Goal: Information Seeking & Learning: Check status

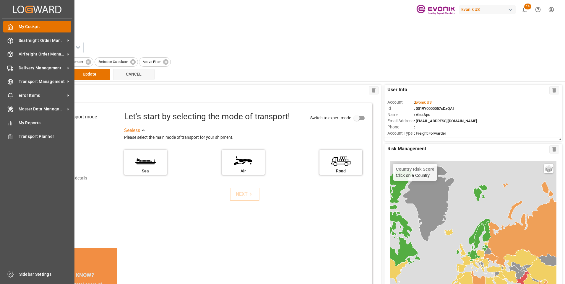
click at [15, 29] on div "My Cockpit My Cockpit" at bounding box center [37, 27] width 68 height 12
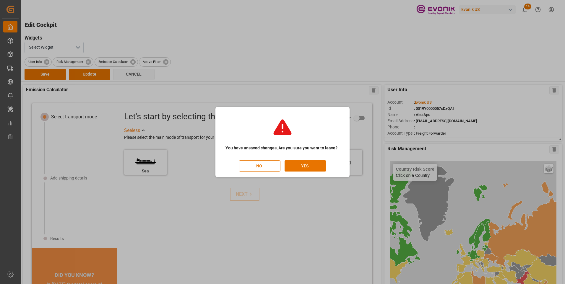
click at [13, 27] on div "You have unsaved changes, Are you sure you want to leave? NO YES" at bounding box center [282, 142] width 565 height 284
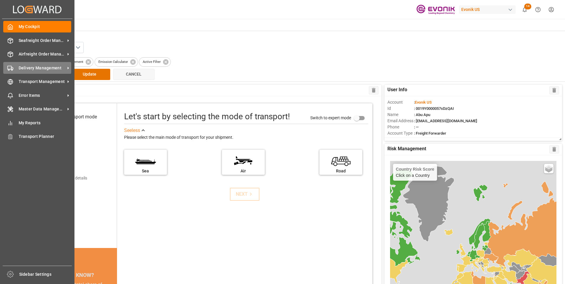
click at [27, 65] on span "Delivery Management" at bounding box center [42, 68] width 47 height 6
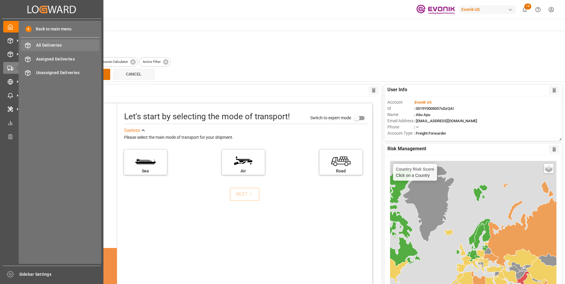
click at [59, 43] on span "All Deliveries" at bounding box center [68, 45] width 64 height 6
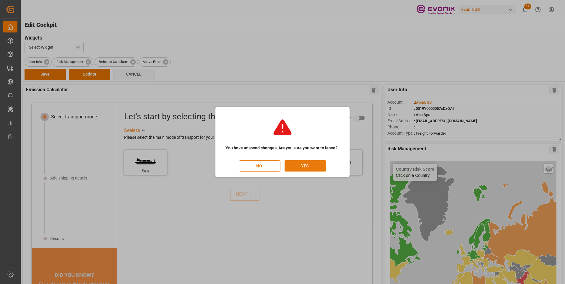
click at [305, 165] on button "YES" at bounding box center [305, 165] width 41 height 11
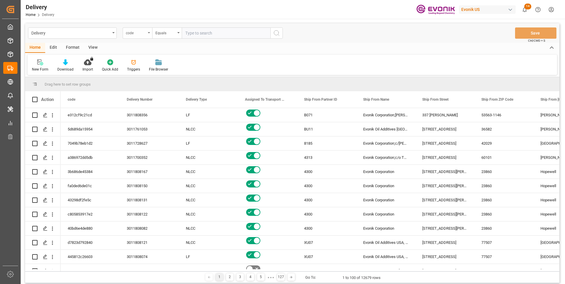
click at [149, 32] on icon "open menu" at bounding box center [149, 32] width 2 height 1
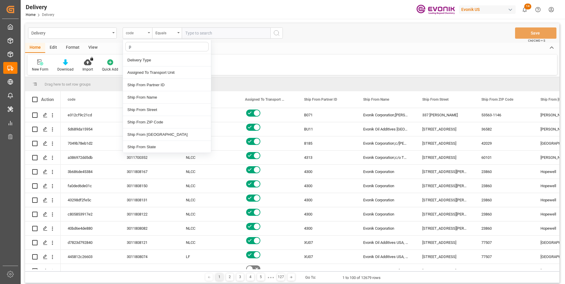
type input "pg"
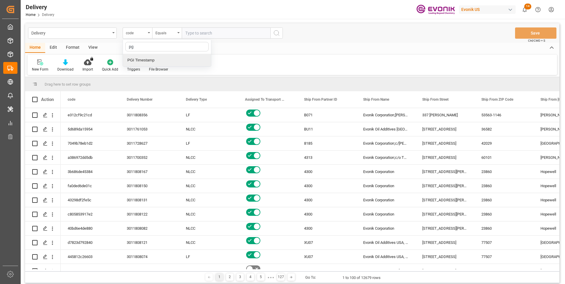
click at [139, 64] on div "PGI Timestamp" at bounding box center [167, 60] width 88 height 12
click at [177, 34] on div "Equals" at bounding box center [167, 32] width 30 height 11
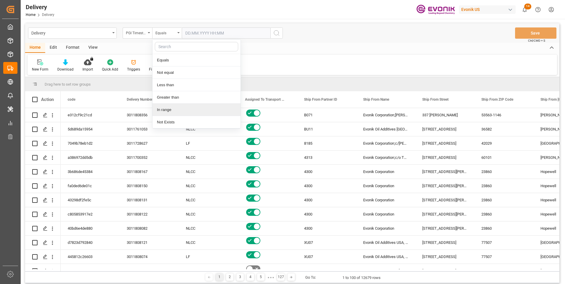
click at [163, 109] on div "In range" at bounding box center [196, 110] width 88 height 12
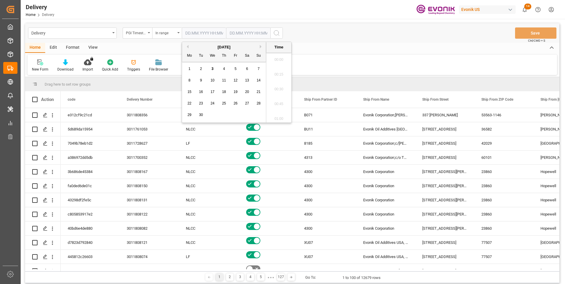
click at [220, 32] on input "text" at bounding box center [204, 32] width 44 height 11
click at [201, 69] on span "2" at bounding box center [201, 69] width 2 height 4
type input "[DATE] 00:00"
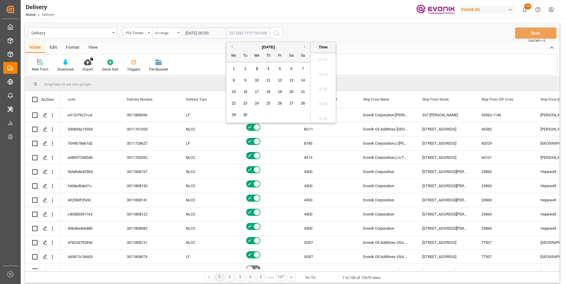
click at [236, 31] on input "text" at bounding box center [248, 32] width 44 height 11
click at [257, 68] on span "3" at bounding box center [257, 69] width 2 height 4
type input "[DATE] 00:00"
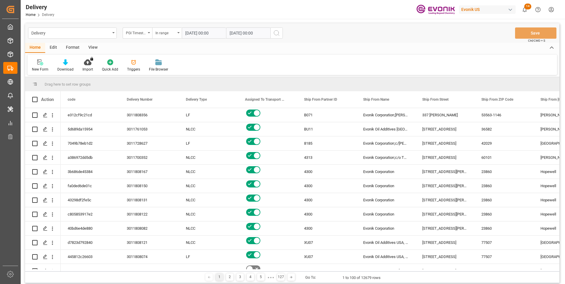
click at [277, 32] on icon "search button" at bounding box center [276, 33] width 7 height 7
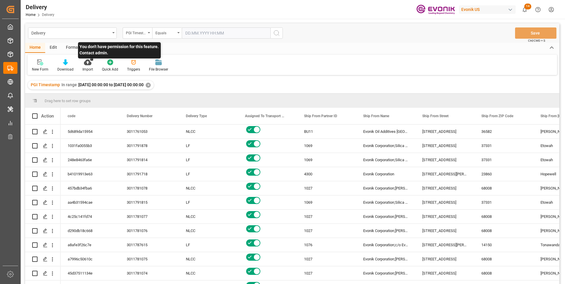
click at [91, 48] on p "You don't have permission for this feature. Contact admin." at bounding box center [119, 50] width 83 height 16
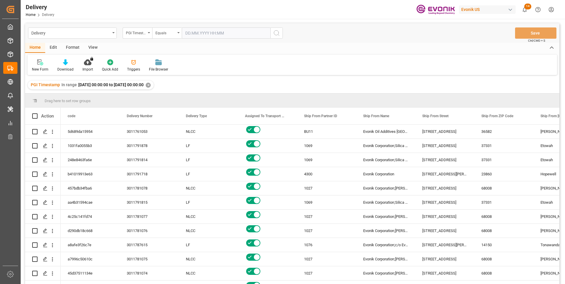
click at [95, 48] on div "View" at bounding box center [93, 48] width 18 height 10
click at [64, 68] on div "Standard Templates" at bounding box center [67, 69] width 30 height 5
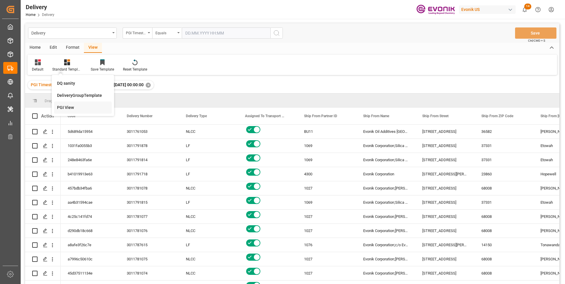
click at [62, 106] on div "PGI View" at bounding box center [83, 108] width 52 height 6
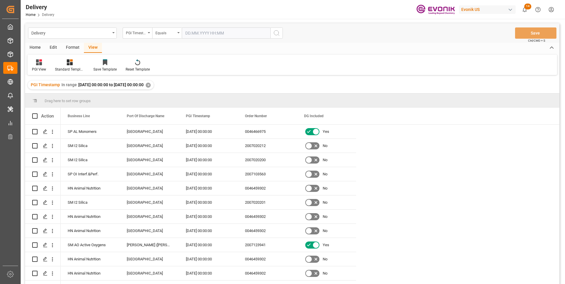
click at [34, 50] on div "Home" at bounding box center [35, 48] width 20 height 10
click at [66, 64] on icon at bounding box center [65, 62] width 5 height 6
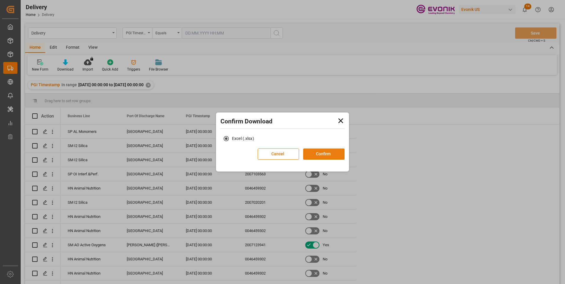
click at [316, 157] on button "Confirm" at bounding box center [323, 154] width 41 height 11
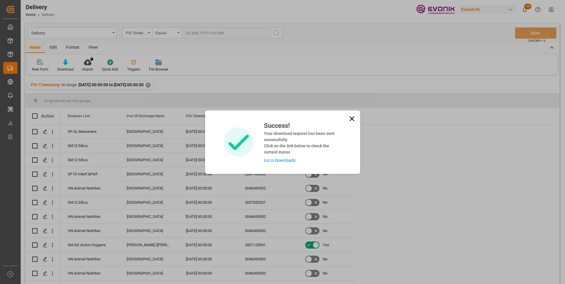
click at [287, 162] on link "Go to Downloads" at bounding box center [280, 160] width 32 height 5
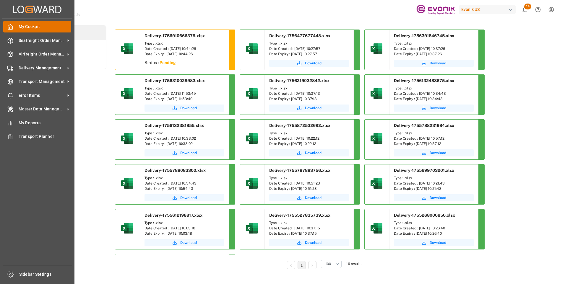
click at [8, 28] on icon at bounding box center [10, 27] width 4 height 5
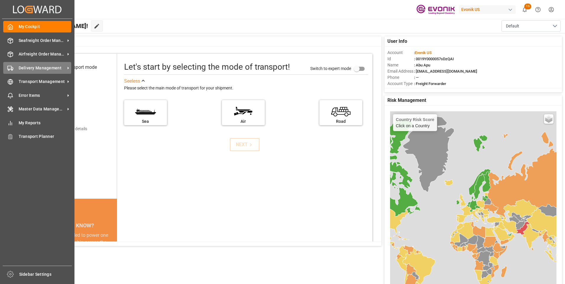
click at [31, 66] on span "Delivery Management" at bounding box center [42, 68] width 47 height 6
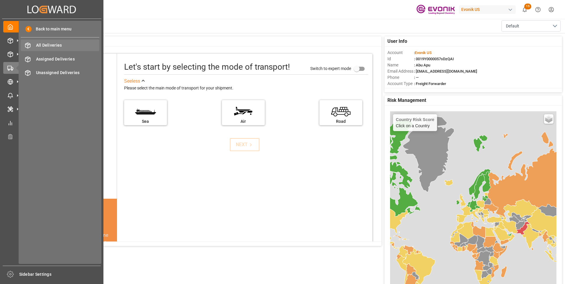
click at [44, 44] on span "All Deliveries" at bounding box center [68, 45] width 64 height 6
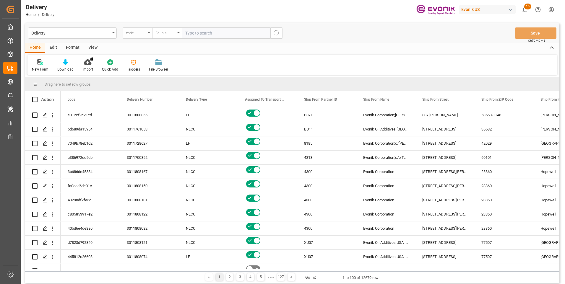
click at [149, 33] on icon "open menu" at bounding box center [149, 32] width 2 height 1
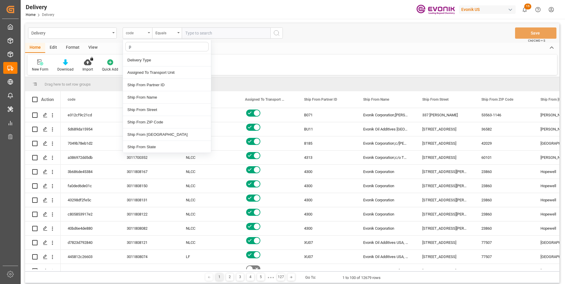
type input "pg"
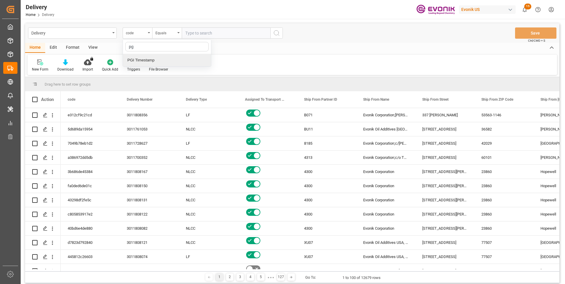
click at [144, 62] on div "PGI Timestamp" at bounding box center [167, 60] width 88 height 12
click at [179, 33] on div "Equals" at bounding box center [167, 32] width 30 height 11
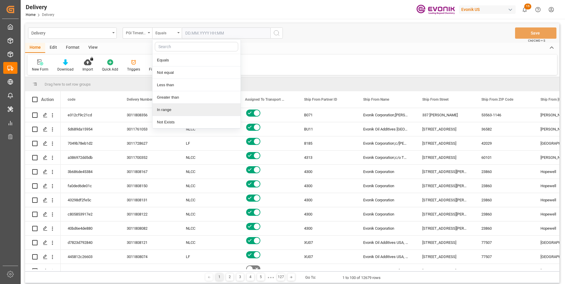
click at [161, 109] on div "In range" at bounding box center [196, 110] width 88 height 12
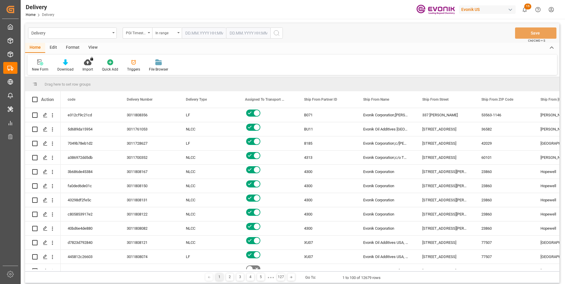
click at [213, 34] on input "text" at bounding box center [204, 32] width 44 height 11
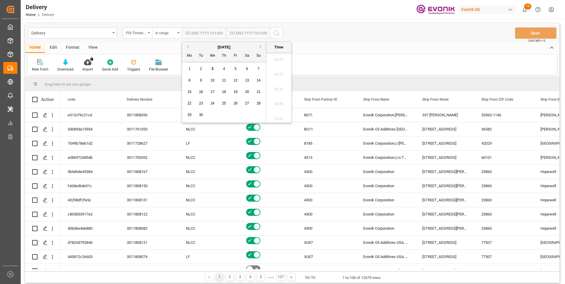
scroll to position [608, 0]
click at [203, 70] on div "2" at bounding box center [200, 69] width 7 height 7
type input "[DATE] 00:00"
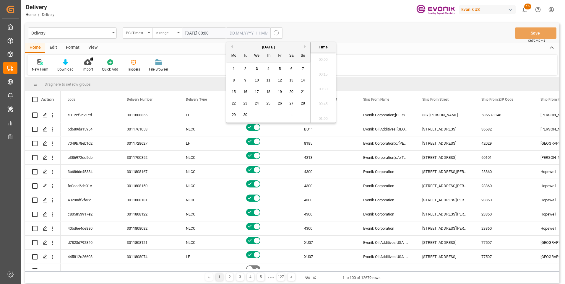
click at [232, 31] on input "text" at bounding box center [248, 32] width 44 height 11
click at [257, 68] on span "3" at bounding box center [257, 69] width 2 height 4
type input "[DATE] 00:00"
click at [275, 32] on icon "search button" at bounding box center [276, 33] width 7 height 7
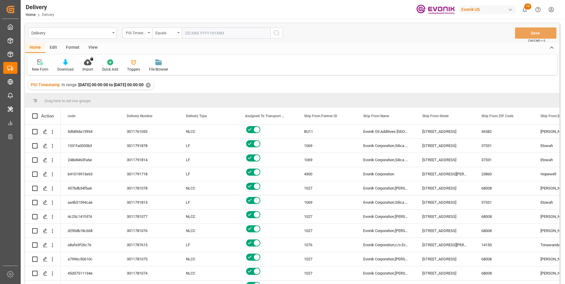
click at [94, 49] on div "View" at bounding box center [93, 48] width 18 height 10
click at [68, 63] on icon at bounding box center [67, 62] width 6 height 6
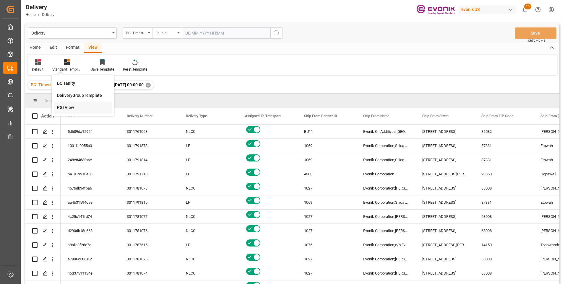
click at [71, 107] on div "PGI View" at bounding box center [83, 108] width 52 height 6
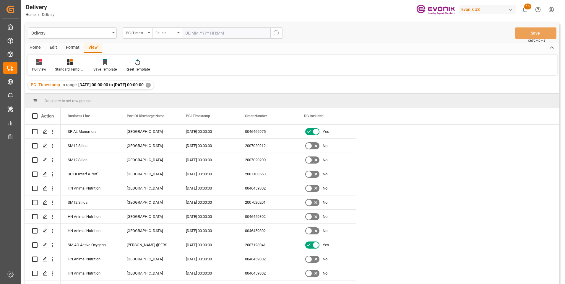
click at [36, 48] on div "Home" at bounding box center [35, 48] width 20 height 10
click at [63, 64] on icon at bounding box center [65, 62] width 5 height 6
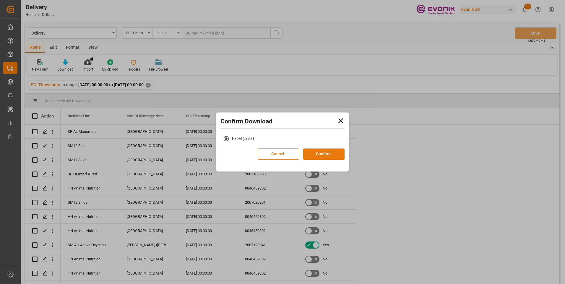
click at [320, 155] on button "Confirm" at bounding box center [323, 154] width 41 height 11
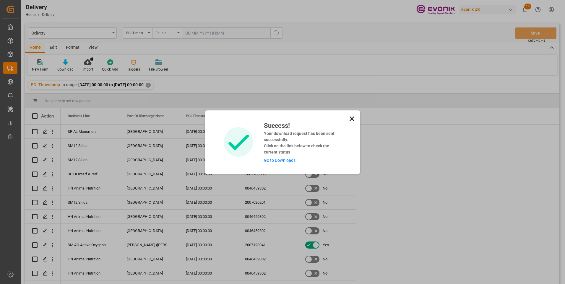
click at [282, 161] on link "Go to Downloads" at bounding box center [280, 160] width 32 height 5
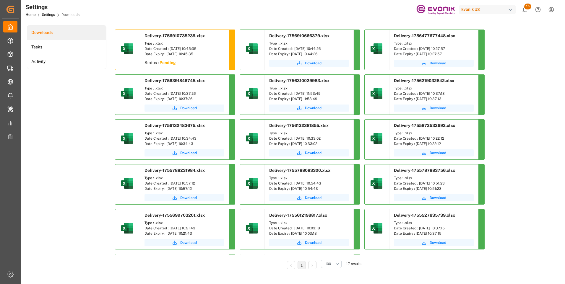
click at [308, 64] on span "Download" at bounding box center [313, 63] width 17 height 5
click at [309, 62] on span "Download" at bounding box center [313, 63] width 17 height 5
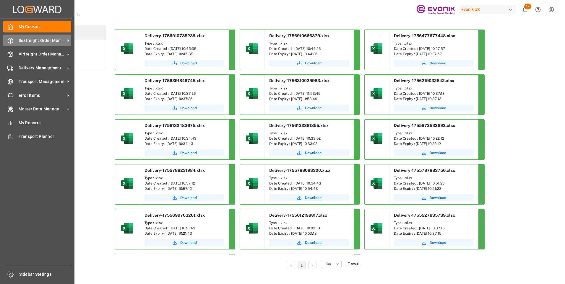
click at [41, 41] on span "Seafreight Order Management" at bounding box center [42, 41] width 47 height 6
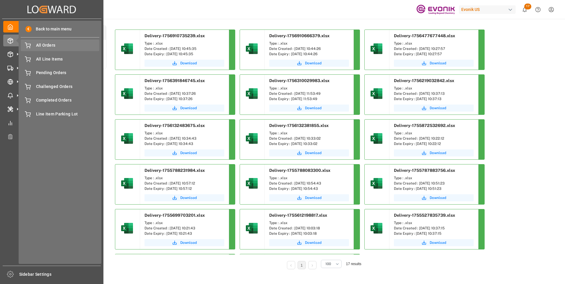
click at [49, 46] on span "All Orders" at bounding box center [68, 45] width 64 height 6
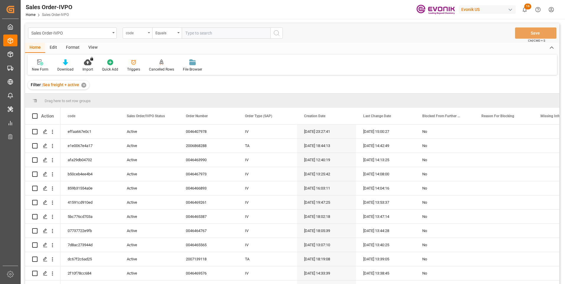
click at [149, 35] on div "code" at bounding box center [138, 32] width 30 height 11
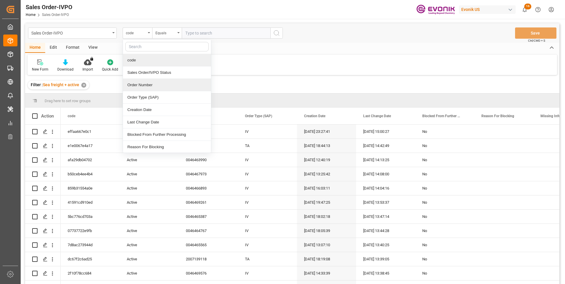
click at [140, 86] on div "Order Number" at bounding box center [167, 85] width 88 height 12
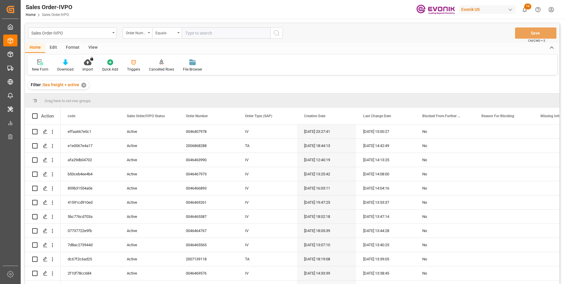
click at [193, 34] on input "text" at bounding box center [226, 32] width 89 height 11
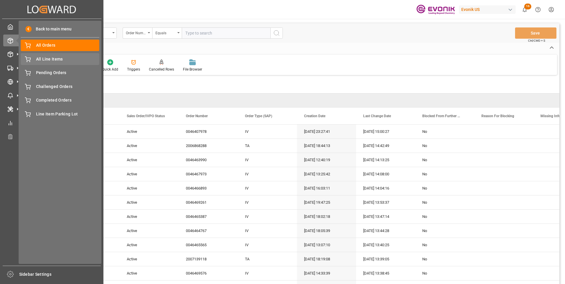
click at [48, 59] on span "All Line Items" at bounding box center [68, 59] width 64 height 6
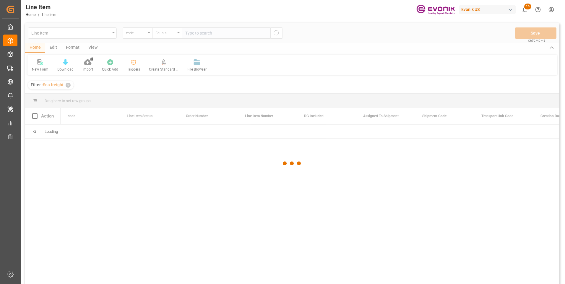
click at [147, 34] on div at bounding box center [292, 163] width 534 height 281
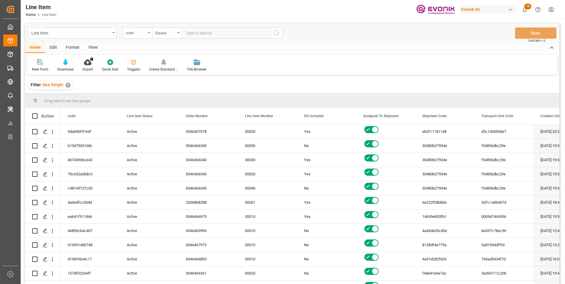
click at [148, 34] on div "code" at bounding box center [138, 32] width 30 height 11
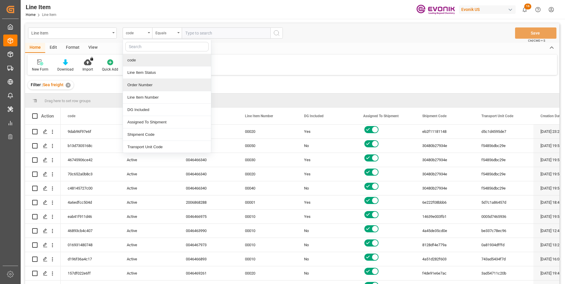
click at [137, 85] on div "Order Number" at bounding box center [167, 85] width 88 height 12
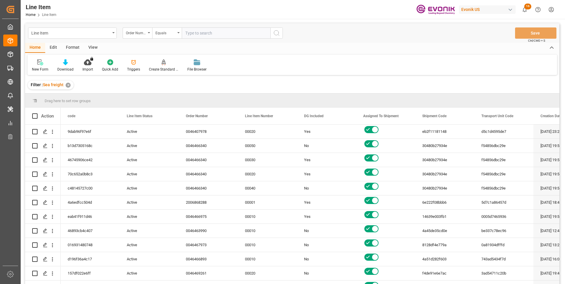
click at [194, 35] on input "text" at bounding box center [226, 32] width 89 height 11
paste input "250905000292"
type input "250905000292"
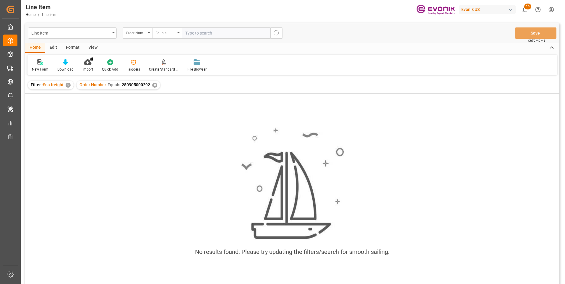
click at [95, 47] on div "View" at bounding box center [93, 48] width 18 height 10
click at [66, 64] on icon at bounding box center [67, 62] width 6 height 6
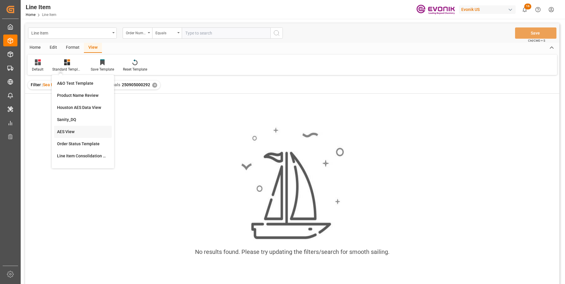
click at [71, 130] on div "AES View" at bounding box center [83, 132] width 52 height 6
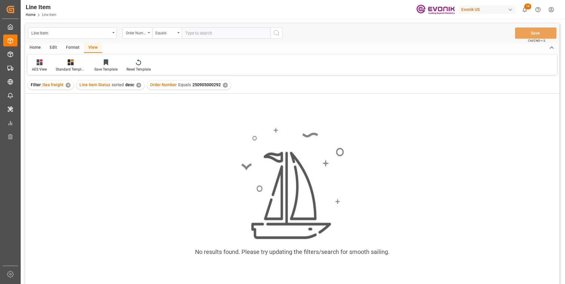
click at [188, 35] on input "text" at bounding box center [226, 32] width 89 height 11
paste input "4709864847"
click at [184, 33] on input "4709864847" at bounding box center [226, 32] width 89 height 11
type input "004709864847"
click at [277, 33] on icon "search button" at bounding box center [276, 33] width 7 height 7
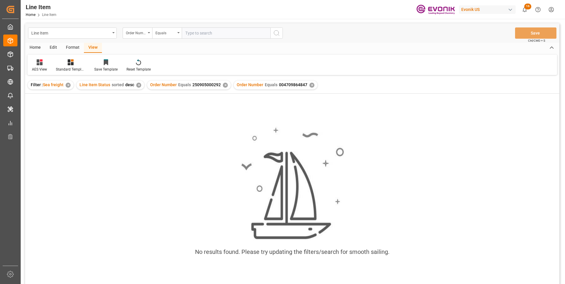
click at [223, 87] on div "✕" at bounding box center [225, 85] width 5 height 5
click at [197, 33] on input "text" at bounding box center [226, 32] width 89 height 11
paste input "4709864847"
type input "4709864847"
click at [276, 33] on icon "search button" at bounding box center [276, 33] width 7 height 7
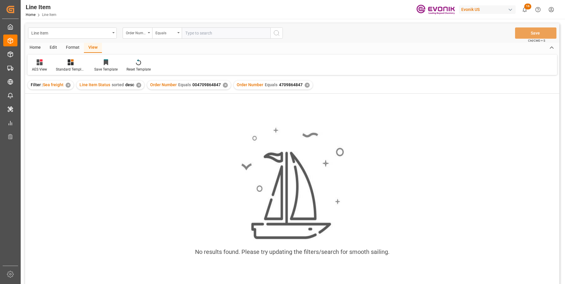
click at [223, 85] on div "✕" at bounding box center [225, 85] width 5 height 5
click at [189, 32] on input "text" at bounding box center [226, 32] width 89 height 11
paste input "2007066334"
type input "2007066334"
click at [280, 35] on icon "search button" at bounding box center [276, 33] width 7 height 7
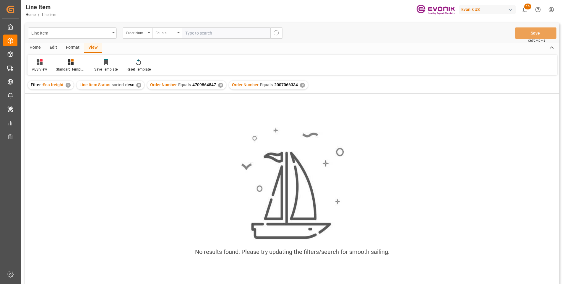
click at [218, 86] on div "✕" at bounding box center [220, 85] width 5 height 5
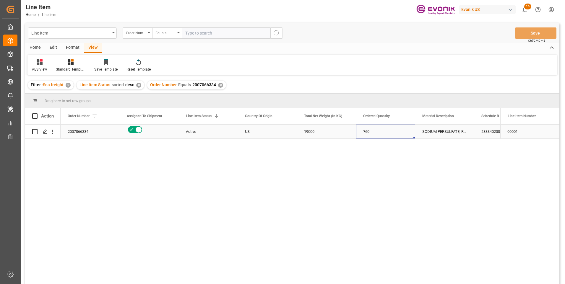
click at [366, 128] on div "760" at bounding box center [385, 132] width 59 height 14
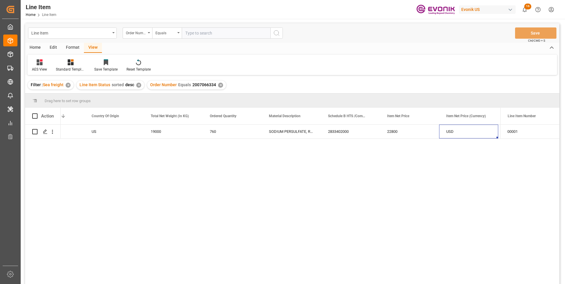
scroll to position [0, 153]
